Goal: Task Accomplishment & Management: Manage account settings

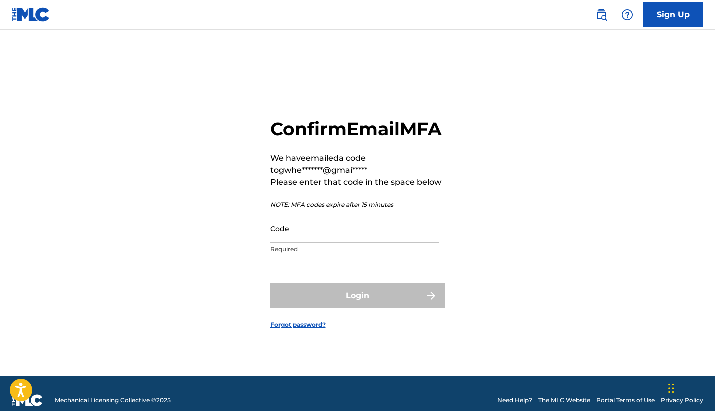
click at [285, 242] on input "Code" at bounding box center [354, 228] width 169 height 28
paste input "859308"
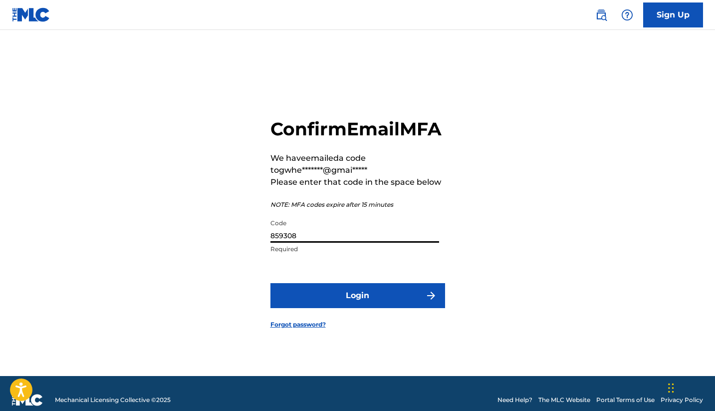
type input "859308"
click at [349, 301] on button "Login" at bounding box center [357, 295] width 175 height 25
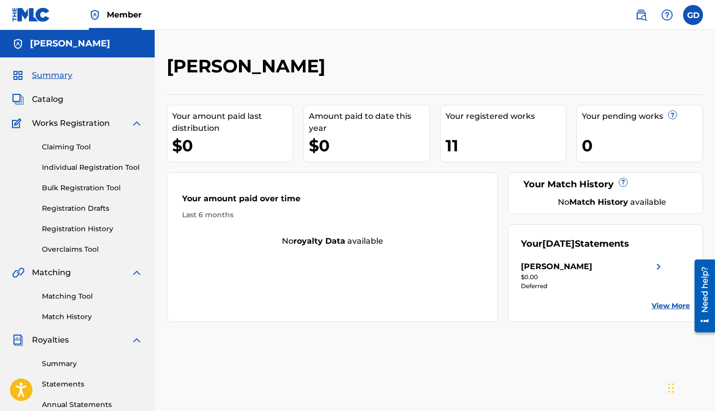
click at [135, 122] on img at bounding box center [137, 123] width 12 height 12
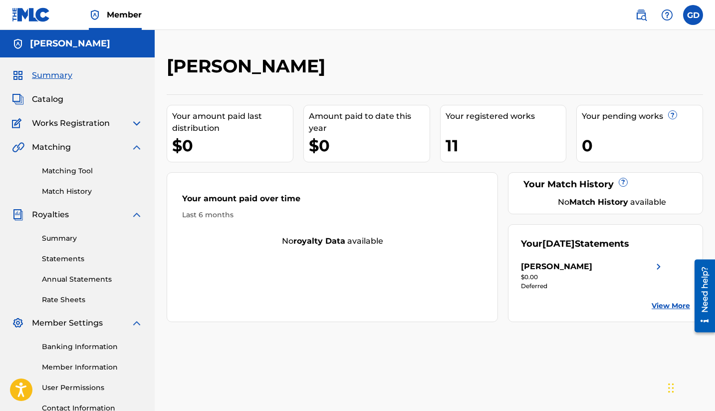
click at [136, 215] on img at bounding box center [137, 215] width 12 height 12
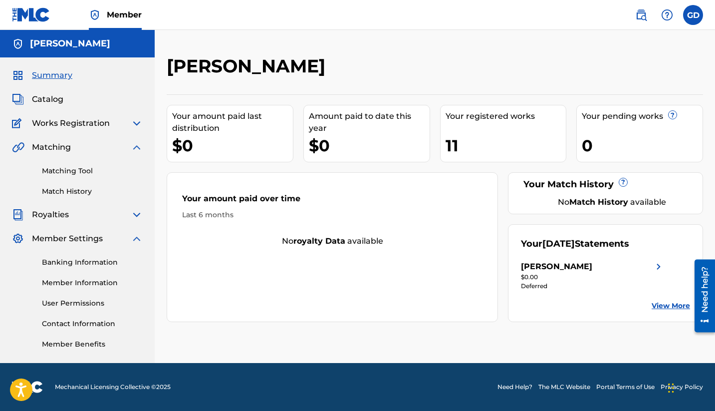
click at [136, 239] on img at bounding box center [137, 238] width 12 height 12
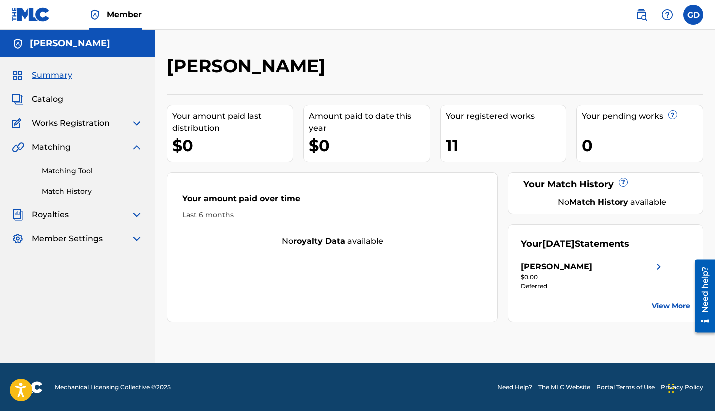
click at [139, 148] on img at bounding box center [137, 147] width 12 height 12
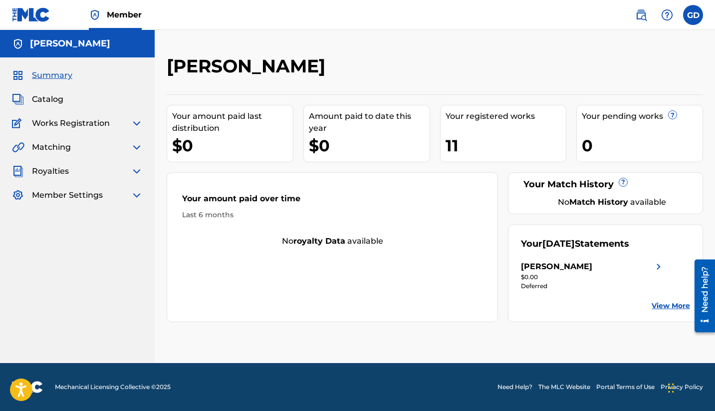
click at [136, 172] on img at bounding box center [137, 171] width 12 height 12
click at [67, 196] on link "Summary" at bounding box center [92, 195] width 101 height 10
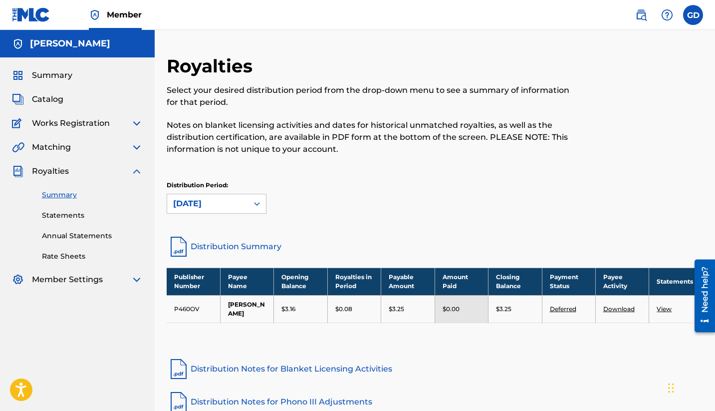
click at [138, 173] on img at bounding box center [137, 171] width 12 height 12
